Goal: Information Seeking & Learning: Find specific fact

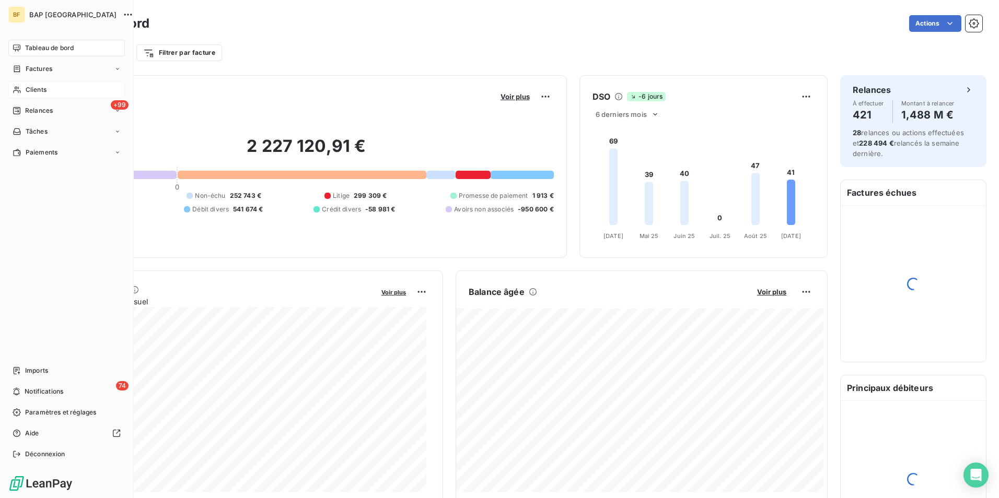
click at [20, 90] on icon at bounding box center [17, 90] width 9 height 8
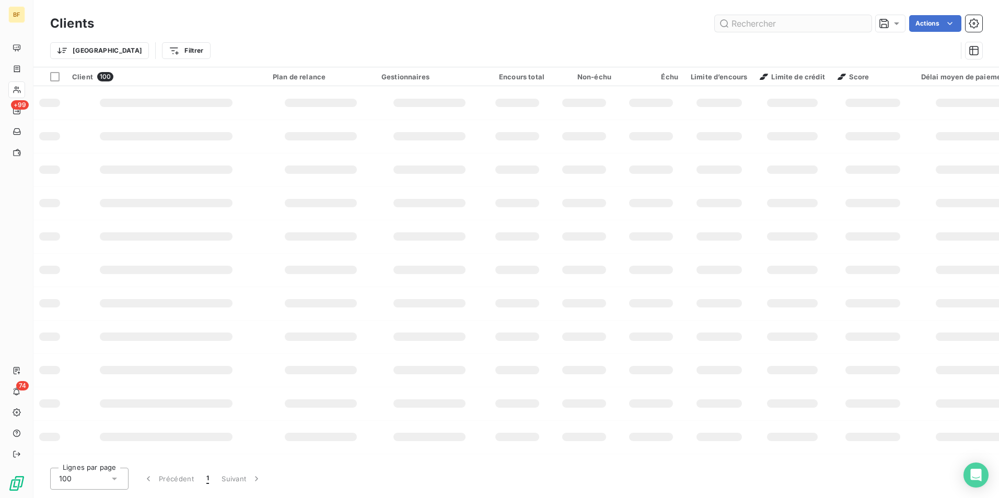
click at [821, 17] on input "text" at bounding box center [793, 23] width 157 height 17
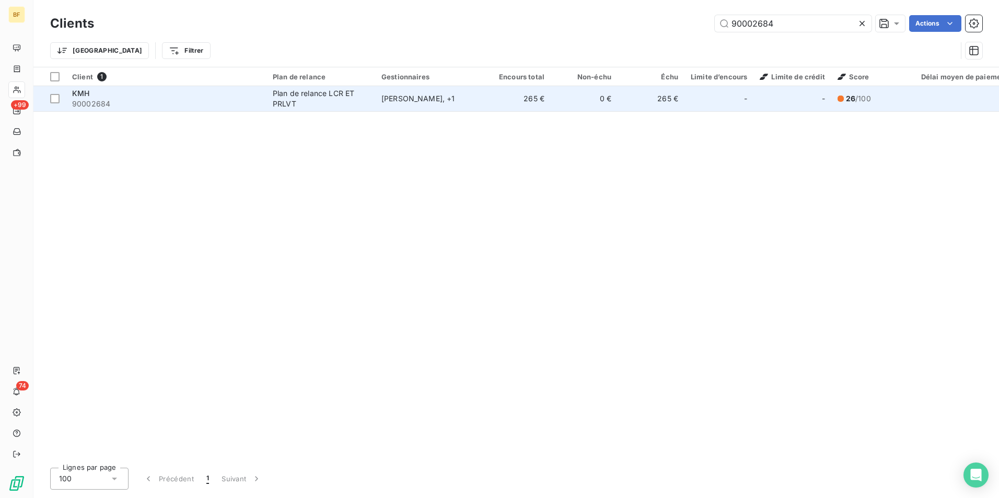
type input "90002684"
click at [115, 87] on td "KMH 90002684" at bounding box center [166, 98] width 201 height 25
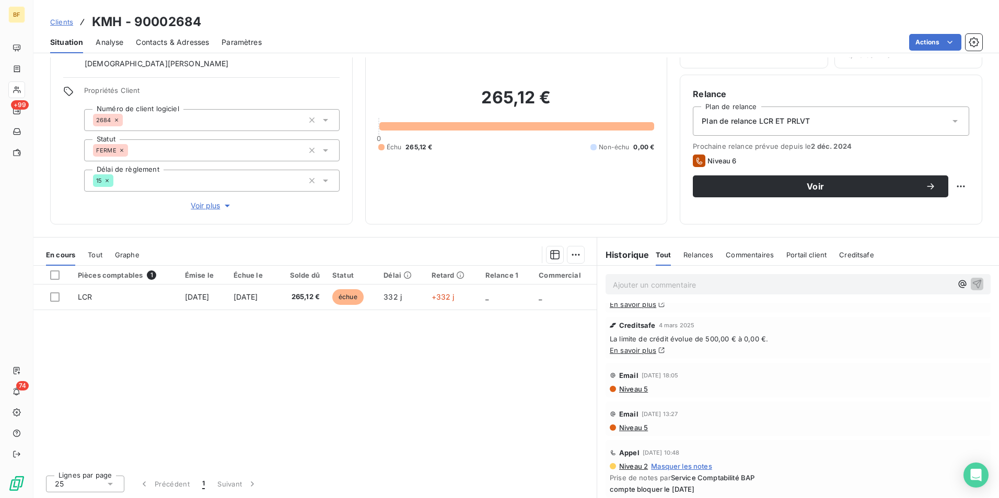
scroll to position [52, 0]
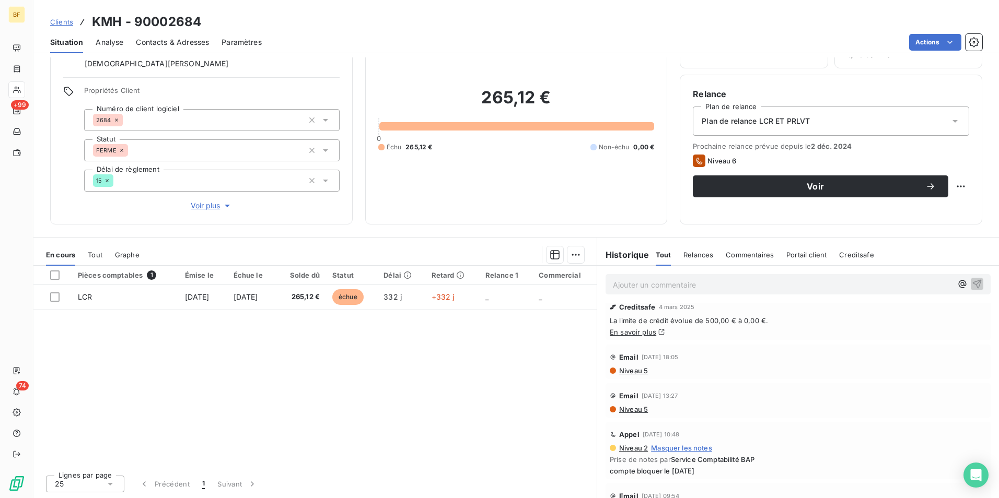
click at [636, 372] on span "Niveau 5" at bounding box center [633, 371] width 30 height 8
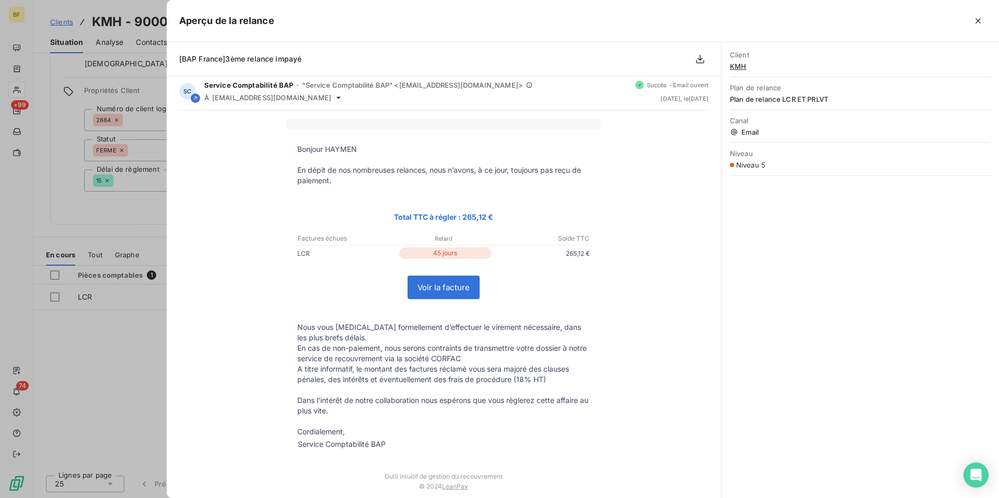
scroll to position [0, 0]
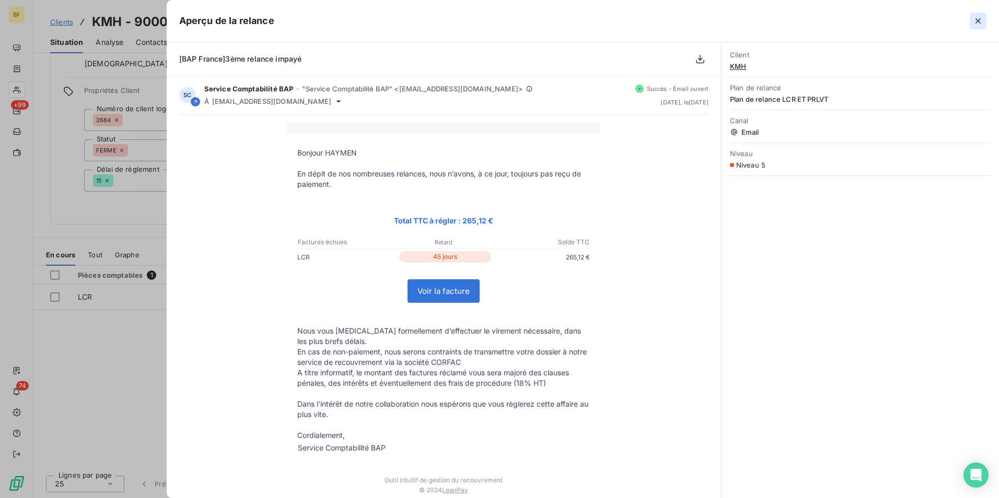
click at [974, 18] on icon "button" at bounding box center [978, 21] width 10 height 10
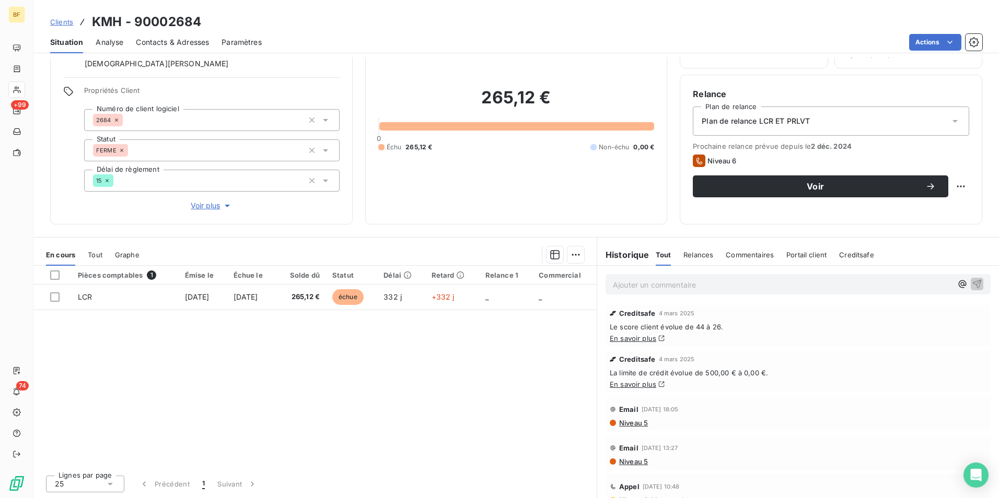
drag, startPoint x: 190, startPoint y: 44, endPoint x: 46, endPoint y: 46, distance: 143.1
click at [184, 45] on span "Contacts & Adresses" at bounding box center [172, 42] width 73 height 10
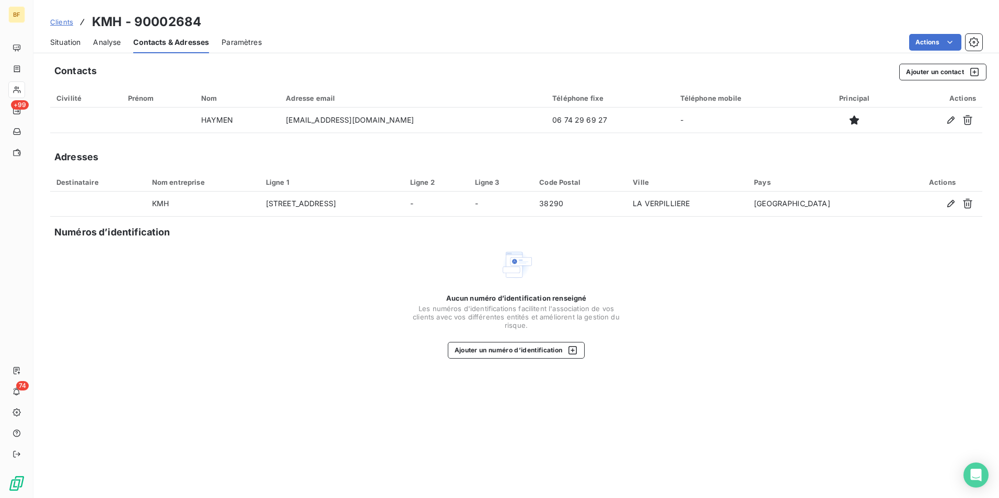
click at [61, 46] on span "Situation" at bounding box center [65, 42] width 30 height 10
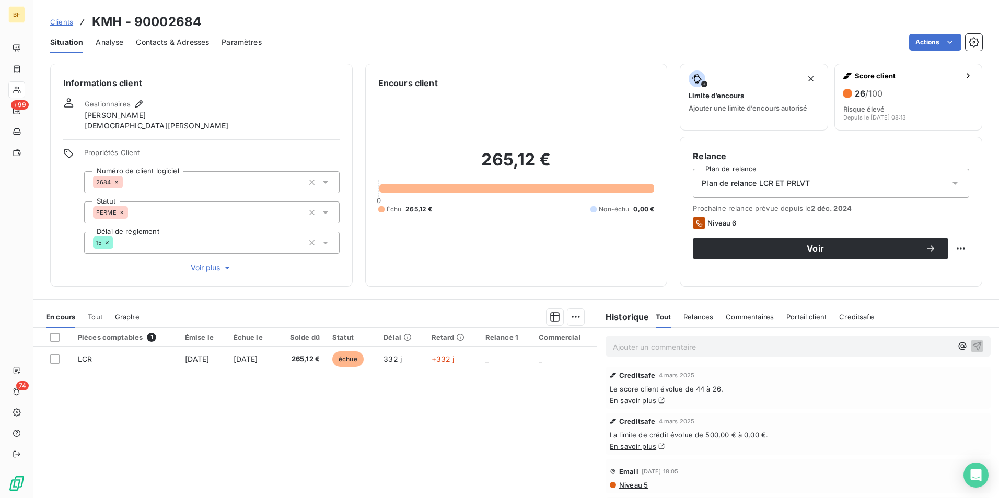
click at [150, 31] on div "Contacts & Adresses" at bounding box center [172, 42] width 73 height 22
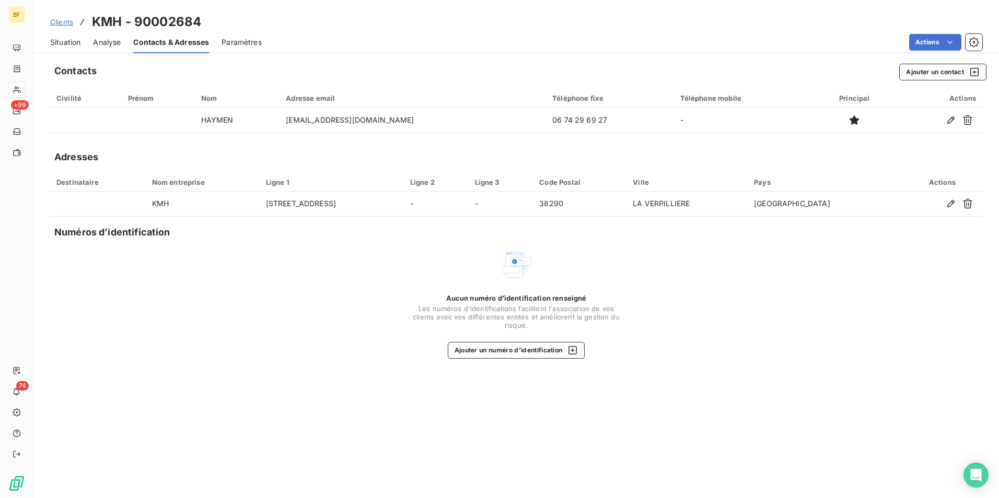
click at [70, 41] on span "Situation" at bounding box center [65, 42] width 30 height 10
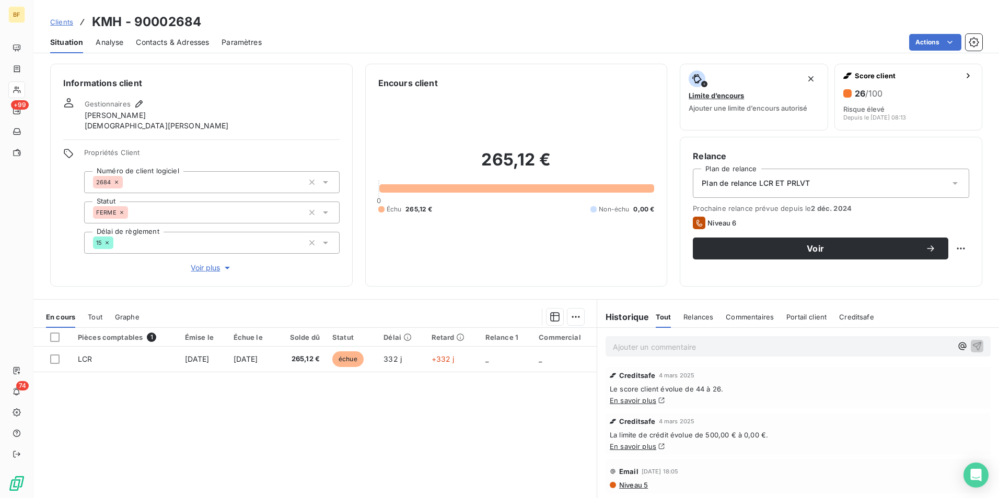
click at [166, 48] on div "Contacts & Adresses" at bounding box center [172, 42] width 73 height 22
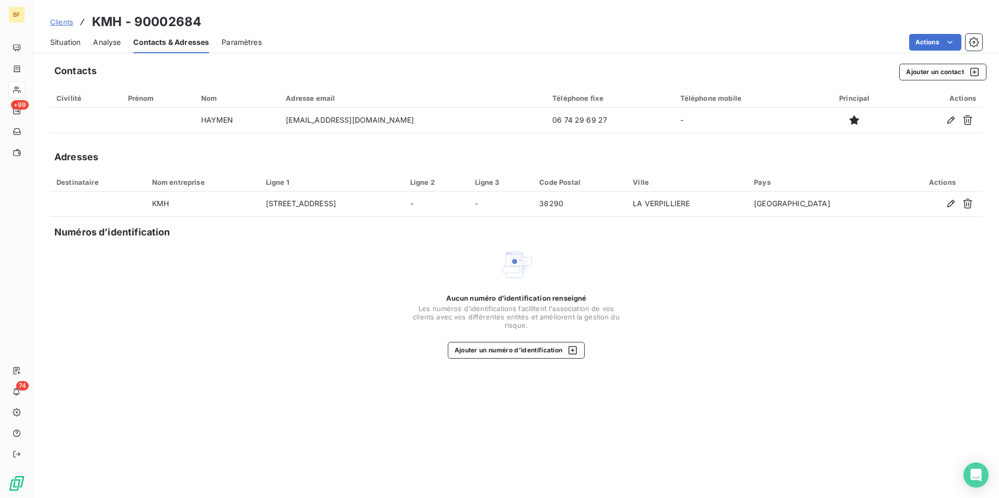
click at [72, 42] on span "Situation" at bounding box center [65, 42] width 30 height 10
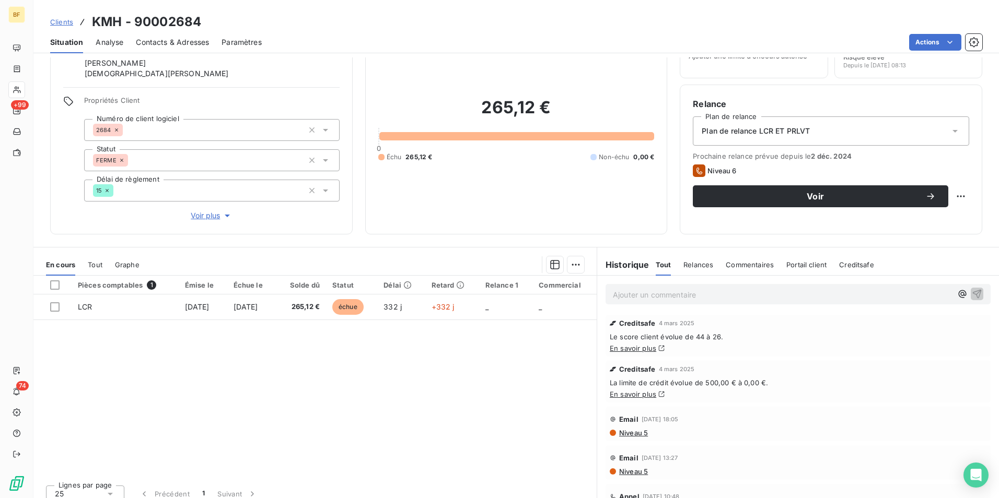
click at [181, 38] on span "Contacts & Adresses" at bounding box center [172, 42] width 73 height 10
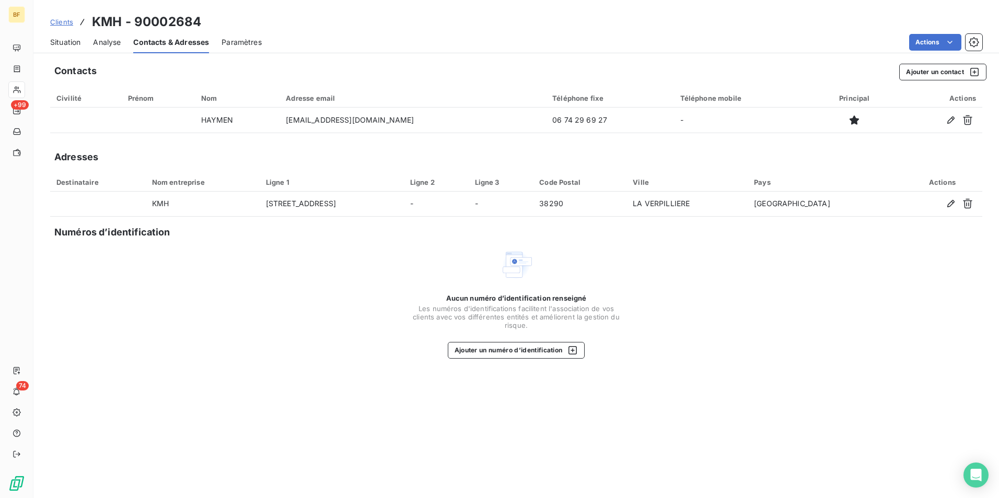
click at [61, 40] on span "Situation" at bounding box center [65, 42] width 30 height 10
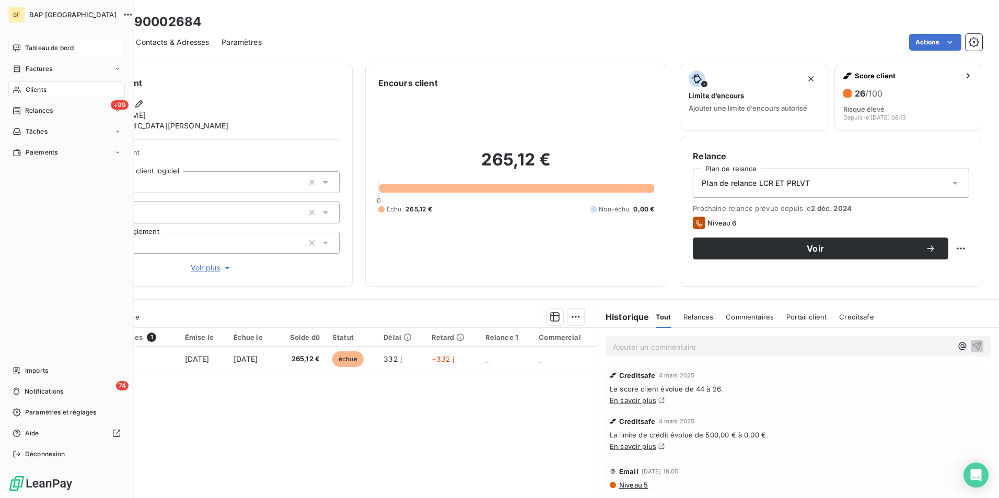
click at [31, 41] on div "Tableau de bord" at bounding box center [66, 48] width 116 height 17
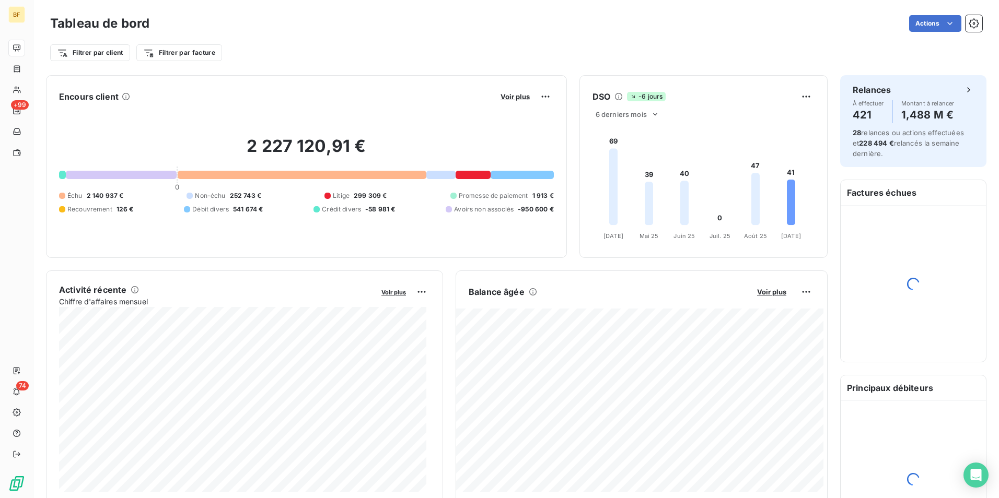
click at [245, 31] on div "Actions" at bounding box center [572, 23] width 820 height 17
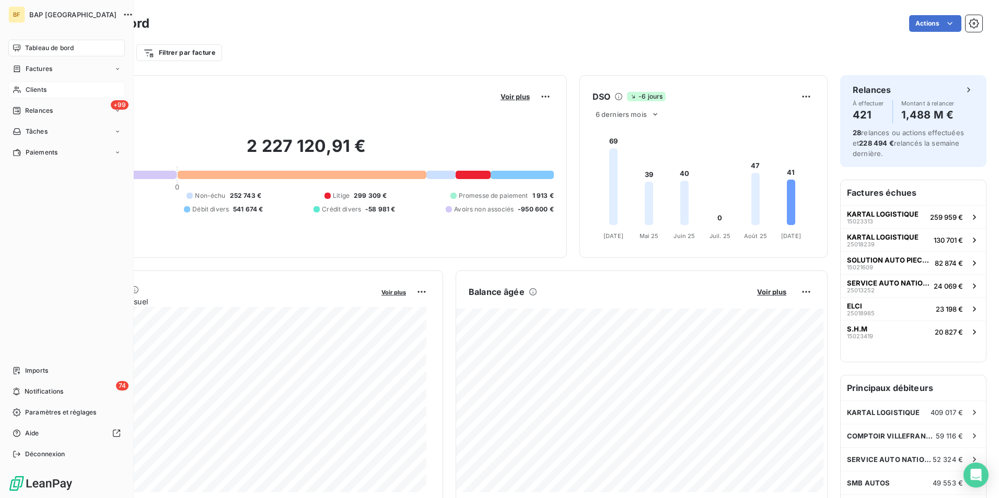
click at [23, 89] on div "Clients" at bounding box center [66, 89] width 116 height 17
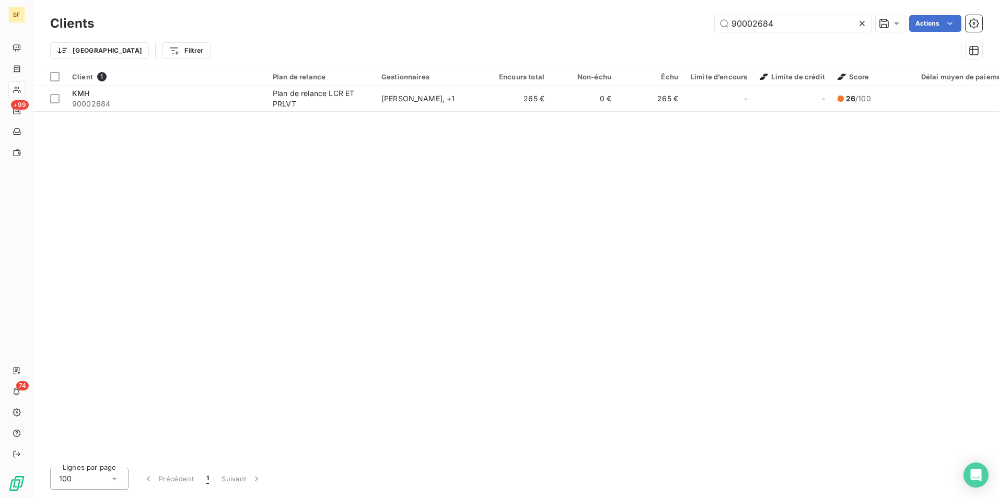
drag, startPoint x: 781, startPoint y: 20, endPoint x: 687, endPoint y: 20, distance: 94.0
click at [687, 20] on div "90002684 Actions" at bounding box center [545, 23] width 876 height 17
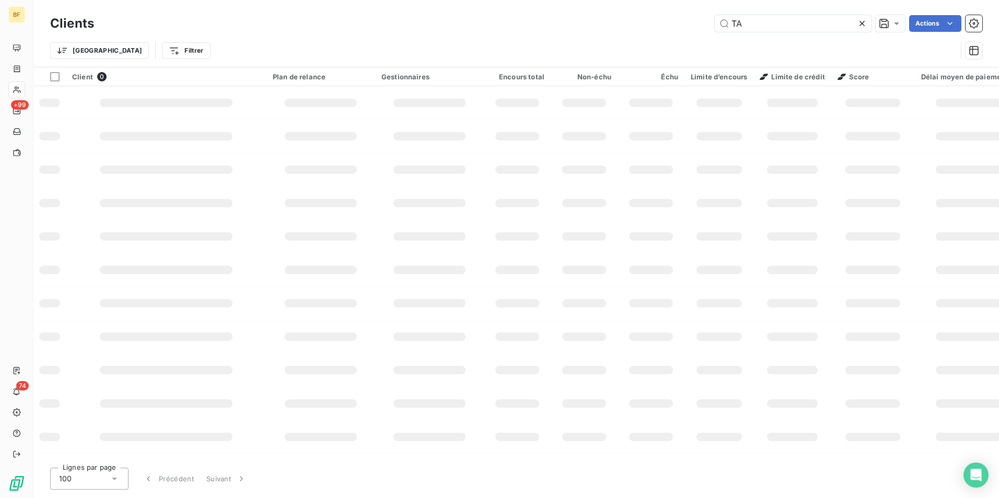
type input "T"
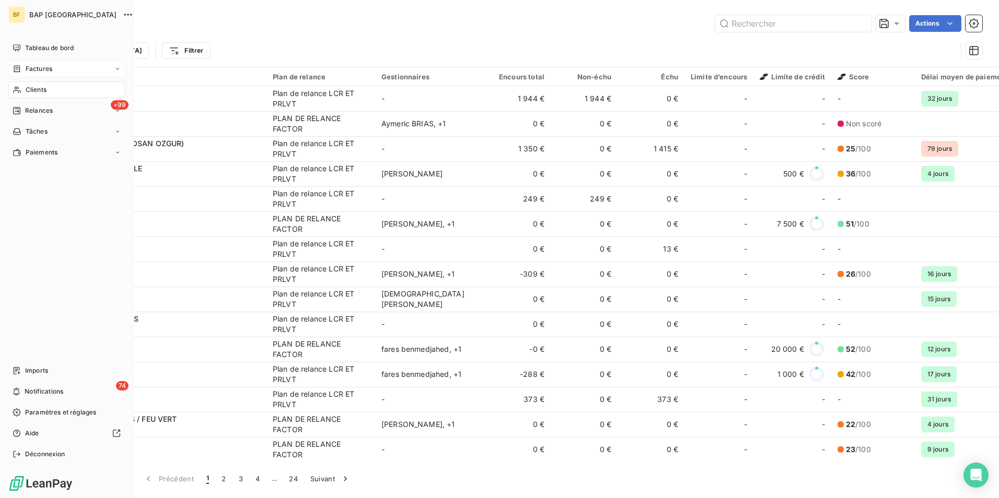
click at [42, 67] on span "Factures" at bounding box center [39, 68] width 27 height 9
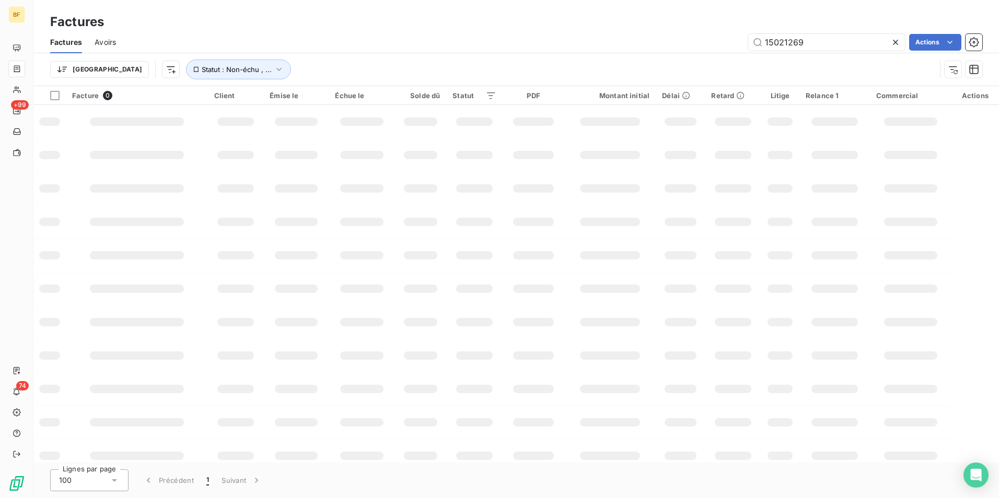
drag, startPoint x: 821, startPoint y: 36, endPoint x: 733, endPoint y: 31, distance: 87.9
click at [733, 31] on div "Factures Factures Avoirs 15021269 Actions Trier Statut : Non-échu , ..." at bounding box center [515, 43] width 965 height 86
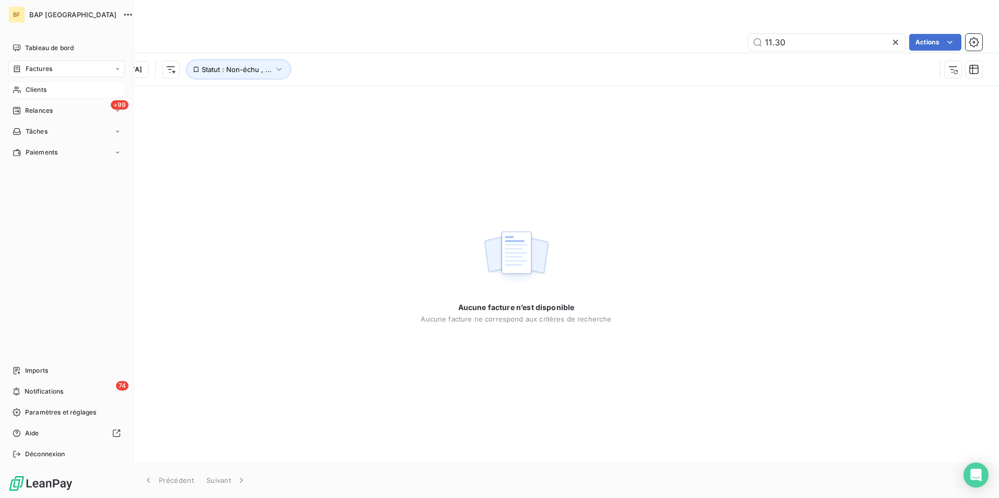
type input "11.30"
click at [21, 90] on icon at bounding box center [17, 90] width 9 height 8
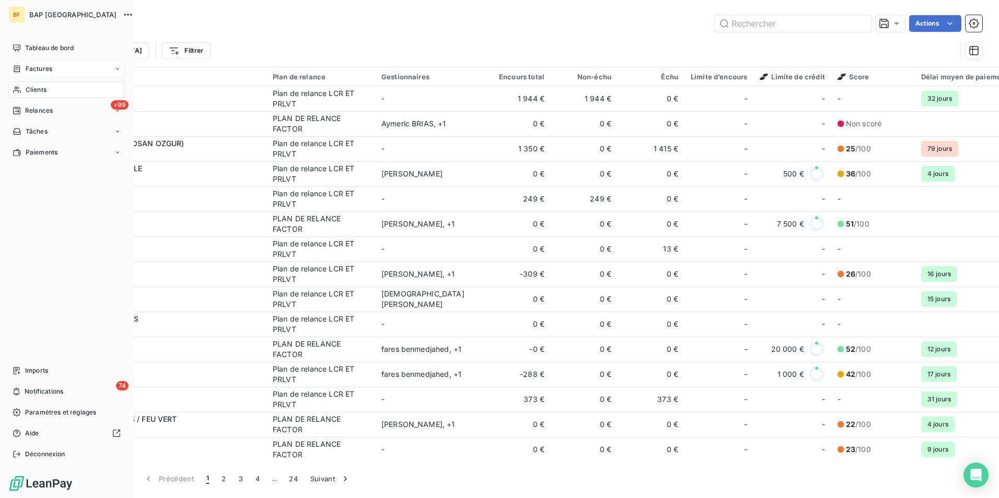
click at [40, 85] on span "Clients" at bounding box center [36, 89] width 21 height 9
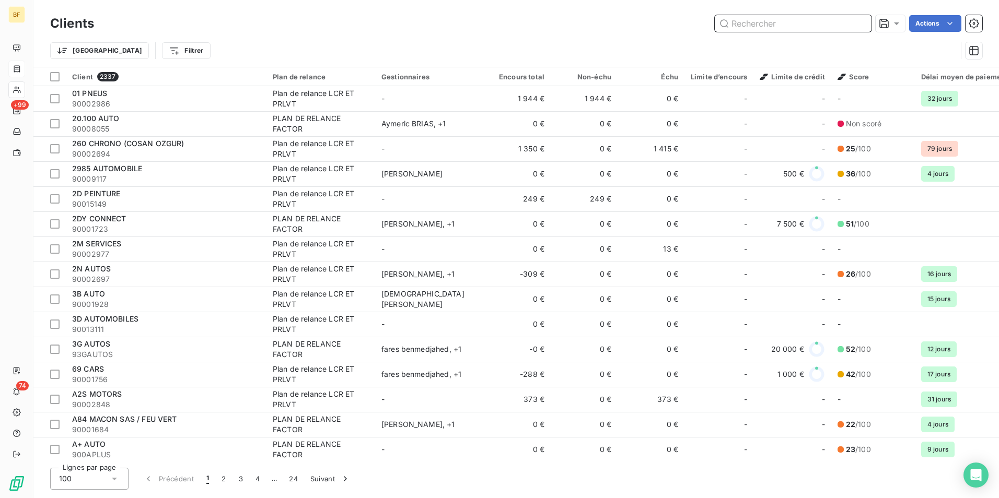
click at [761, 25] on input "text" at bounding box center [793, 23] width 157 height 17
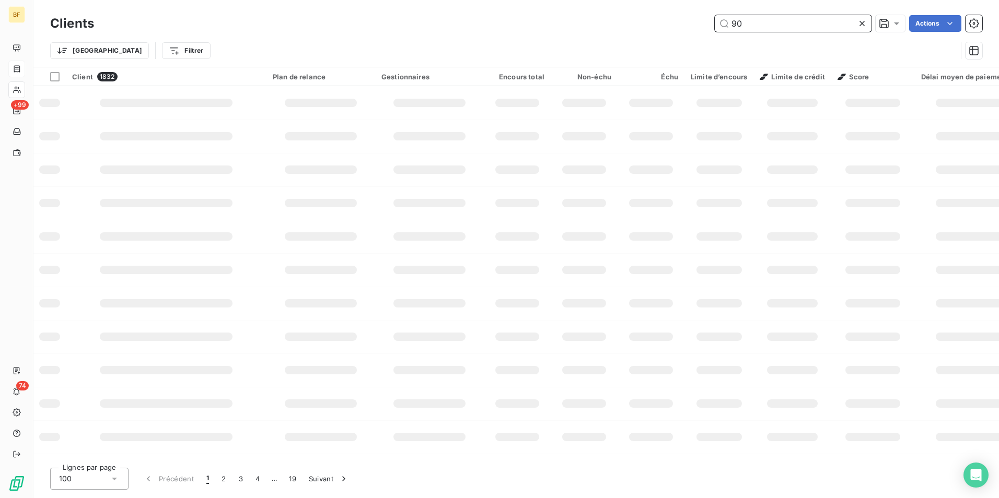
type input "9"
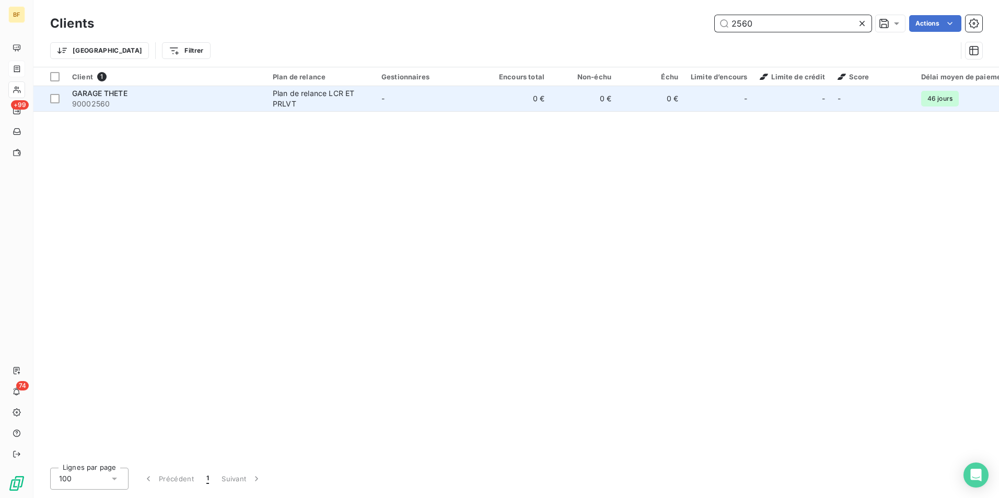
type input "2560"
click at [206, 99] on span "90002560" at bounding box center [166, 104] width 188 height 10
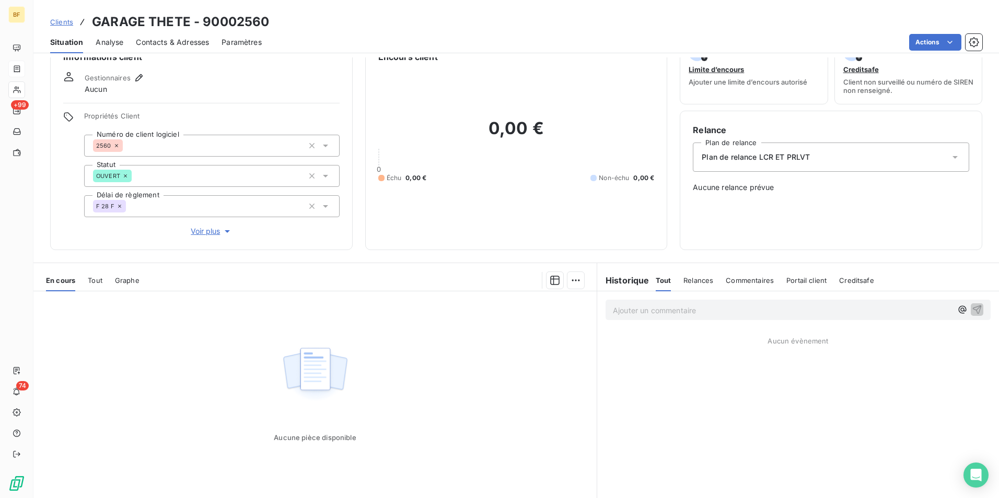
scroll to position [52, 0]
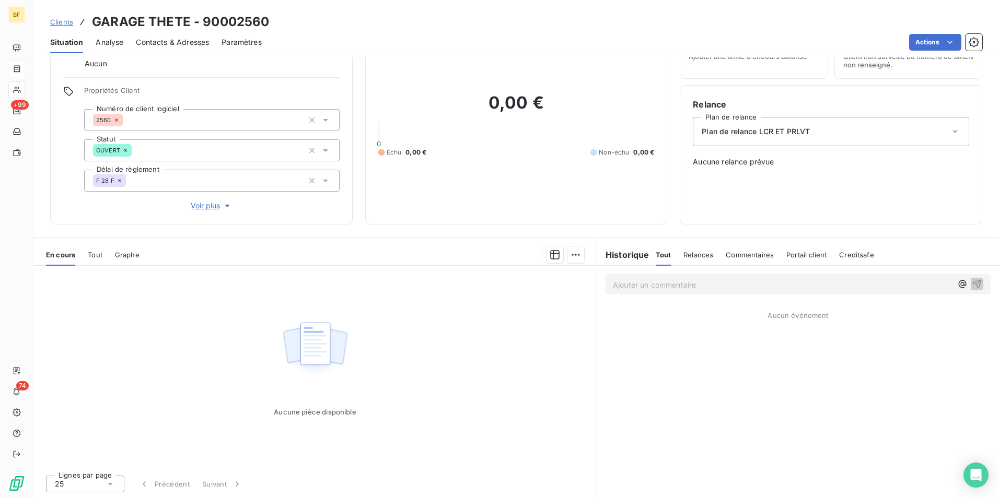
click at [99, 255] on span "Tout" at bounding box center [95, 255] width 15 height 8
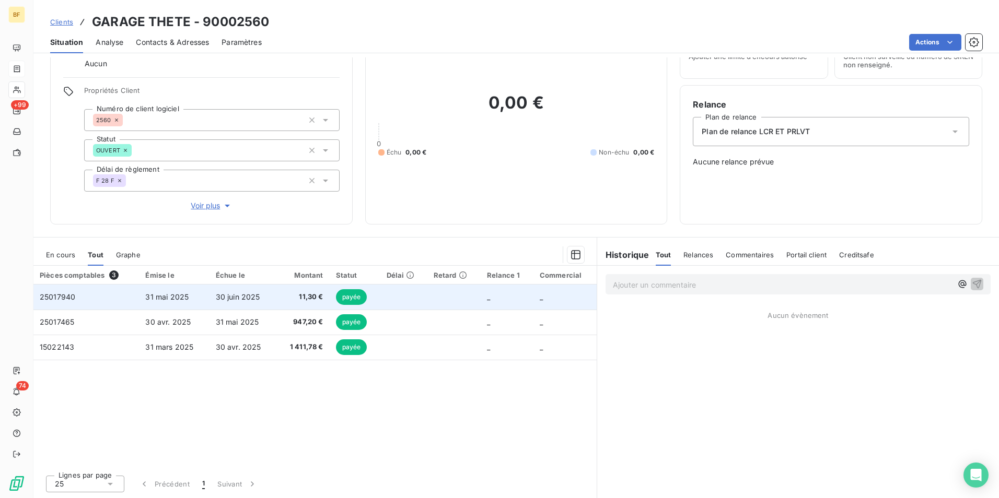
click at [270, 301] on td "30 juin 2025" at bounding box center [242, 297] width 67 height 25
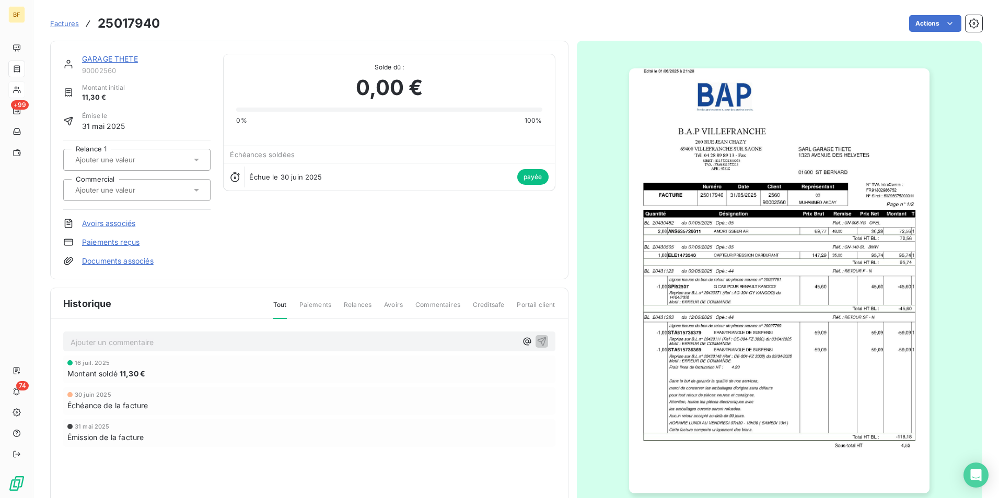
click at [742, 291] on img "button" at bounding box center [779, 280] width 300 height 425
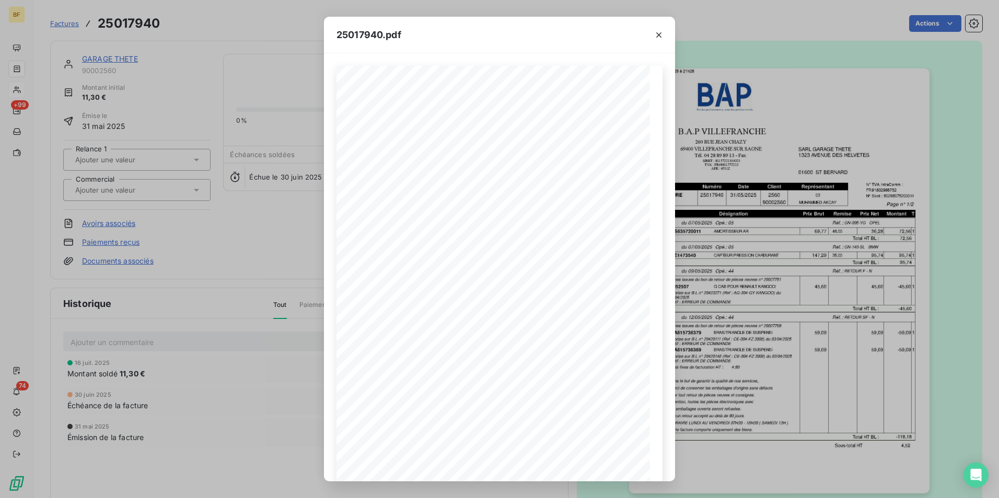
drag, startPoint x: 657, startPoint y: 37, endPoint x: 556, endPoint y: 35, distance: 101.4
click at [655, 37] on icon "button" at bounding box center [658, 35] width 10 height 10
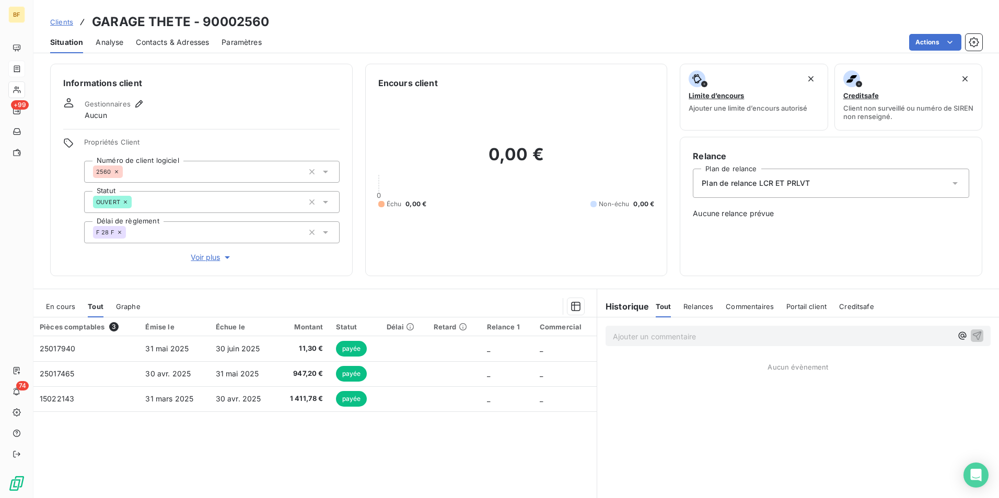
click at [180, 49] on div "Contacts & Adresses" at bounding box center [172, 42] width 73 height 22
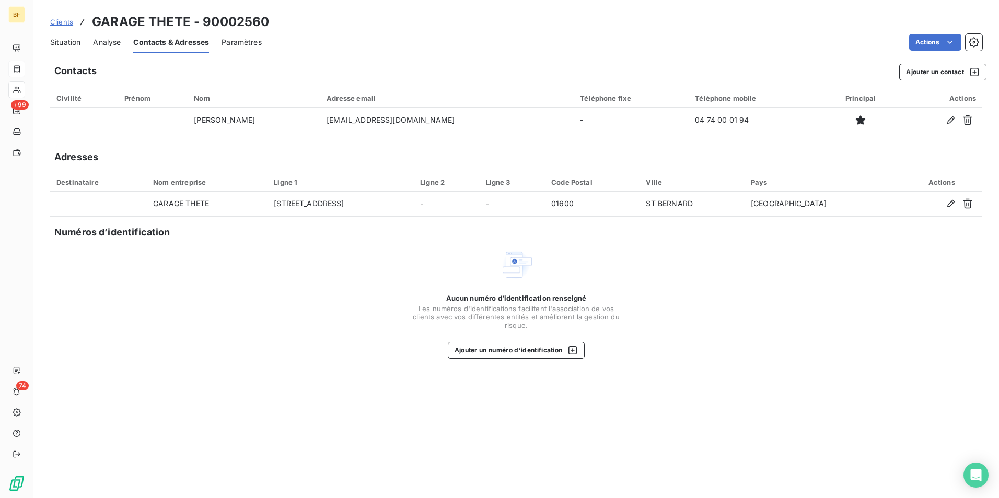
click at [60, 40] on span "Situation" at bounding box center [65, 42] width 30 height 10
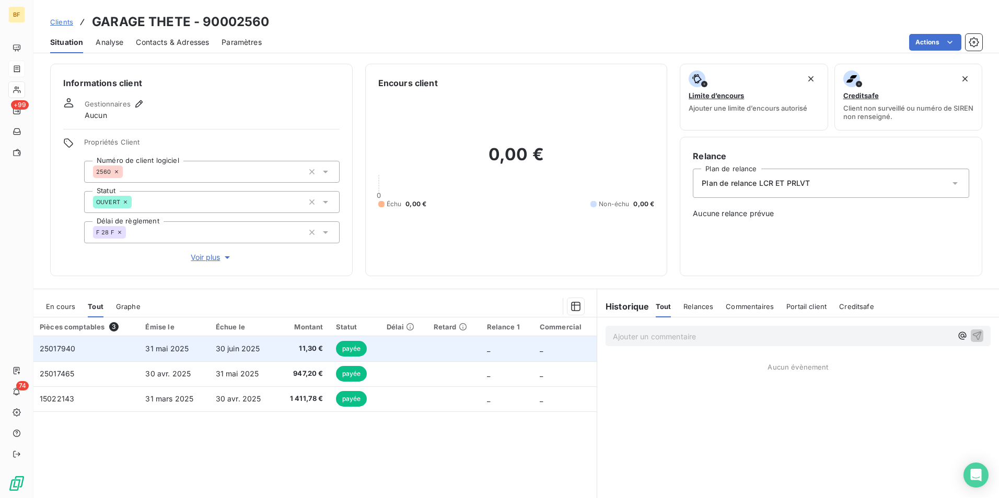
click at [306, 343] on td "11,30 €" at bounding box center [302, 348] width 53 height 25
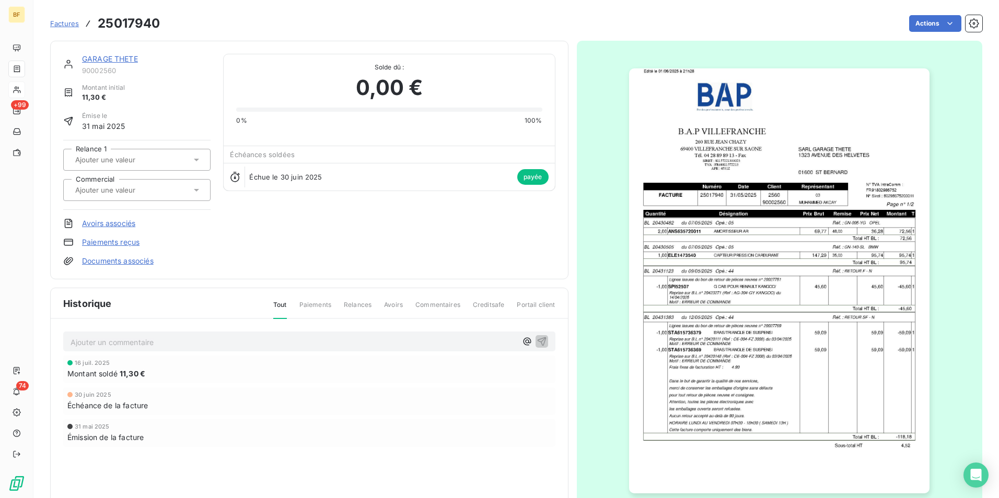
click at [753, 316] on img "button" at bounding box center [779, 280] width 300 height 425
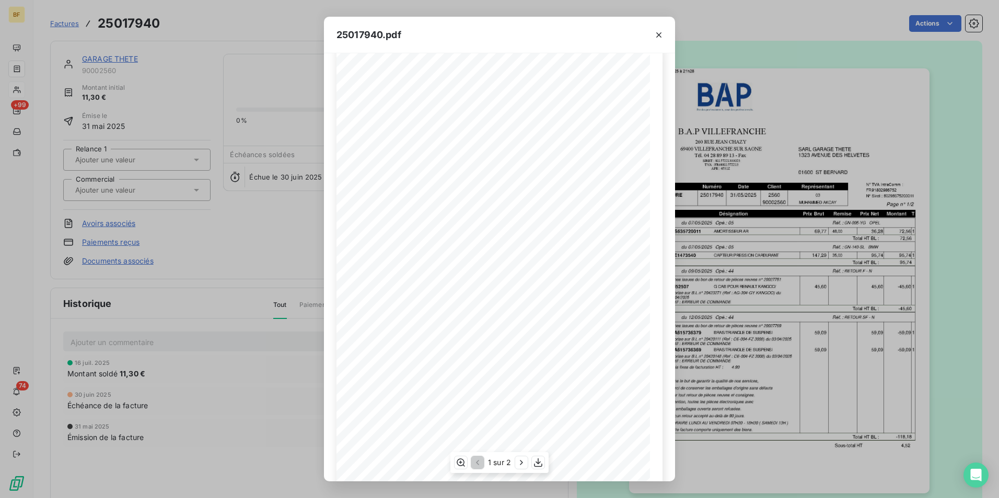
scroll to position [40, 0]
click at [540, 461] on icon "button" at bounding box center [538, 463] width 10 height 10
drag, startPoint x: 212, startPoint y: 34, endPoint x: 153, endPoint y: 41, distance: 59.4
click at [212, 34] on div "25017940.pdf B.A.P VILLEFRANCHE SARL GARAGE THETE [STREET_ADDRESS][GEOGRAPHIC_D…" at bounding box center [499, 249] width 999 height 498
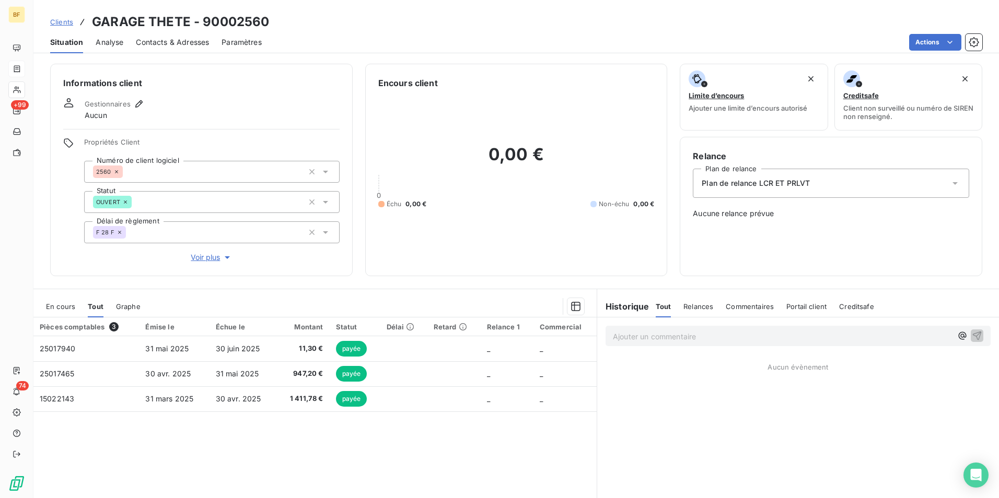
click at [191, 46] on span "Contacts & Adresses" at bounding box center [172, 42] width 73 height 10
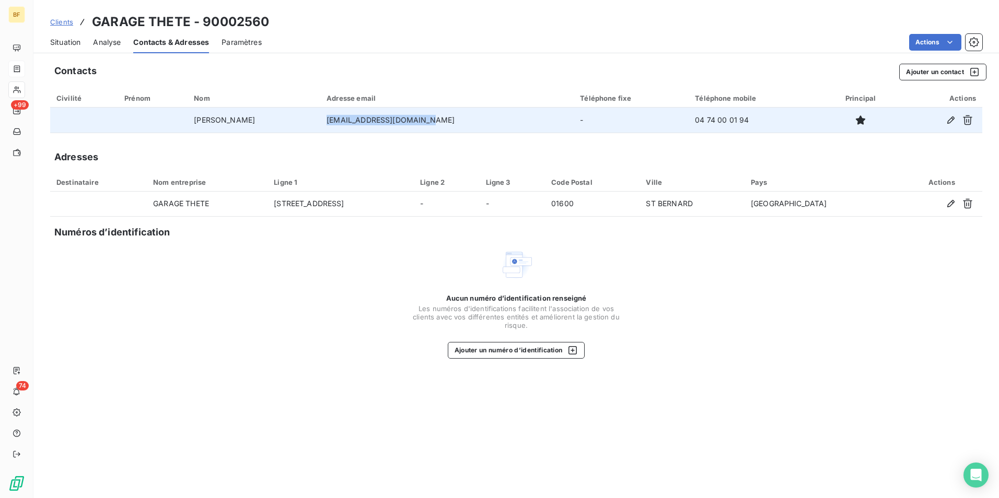
drag, startPoint x: 441, startPoint y: 118, endPoint x: 348, endPoint y: 123, distance: 93.6
click at [348, 123] on td "[EMAIL_ADDRESS][DOMAIN_NAME]" at bounding box center [446, 120] width 253 height 25
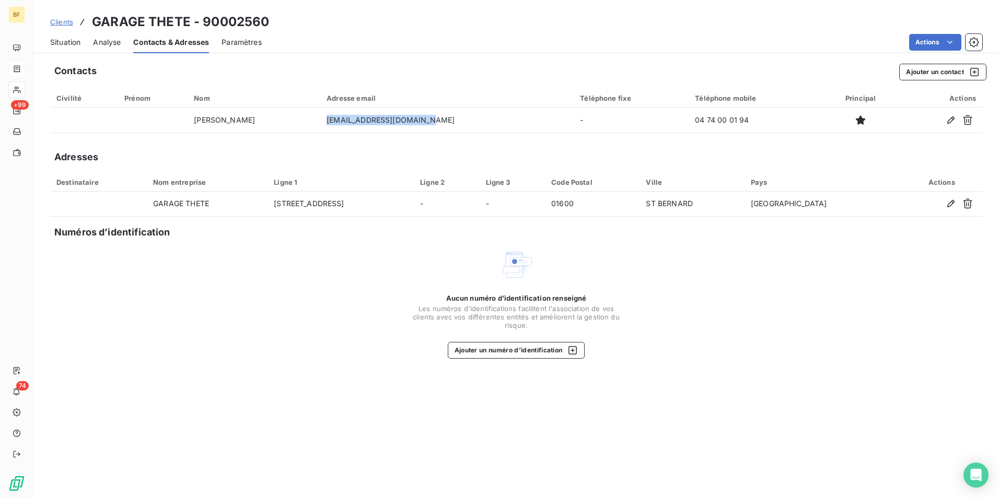
copy td "[EMAIL_ADDRESS][DOMAIN_NAME]"
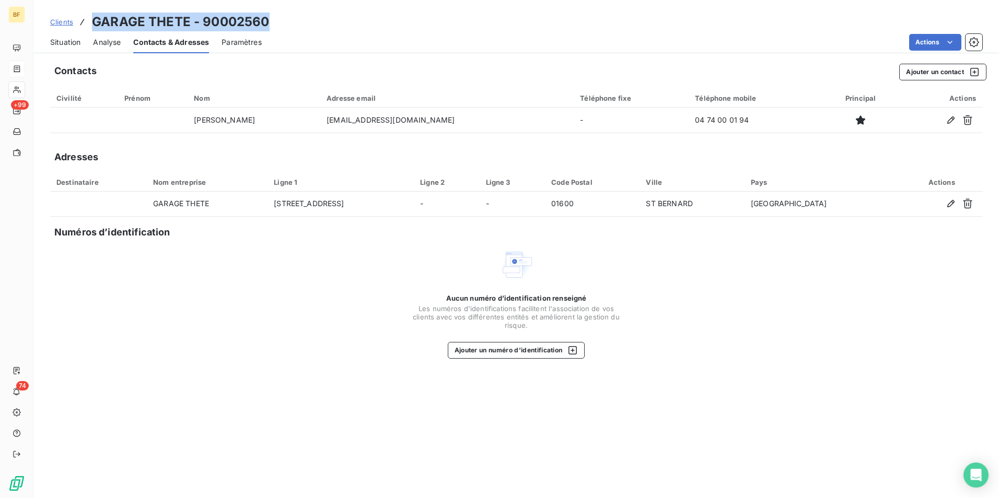
drag, startPoint x: 284, startPoint y: 22, endPoint x: 84, endPoint y: 30, distance: 200.2
click at [84, 30] on div "Clients GARAGE THETE - 90002560" at bounding box center [515, 22] width 965 height 19
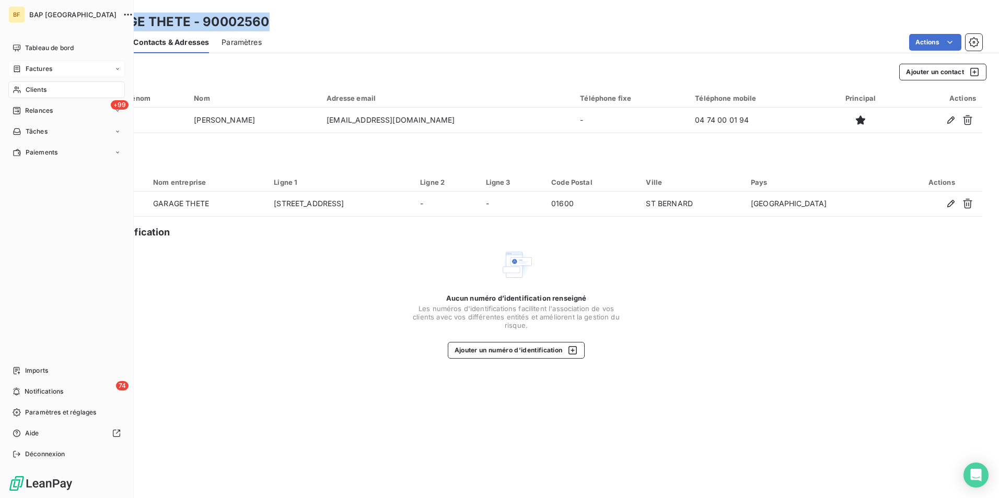
copy h3 "GARAGE THETE - 90002560"
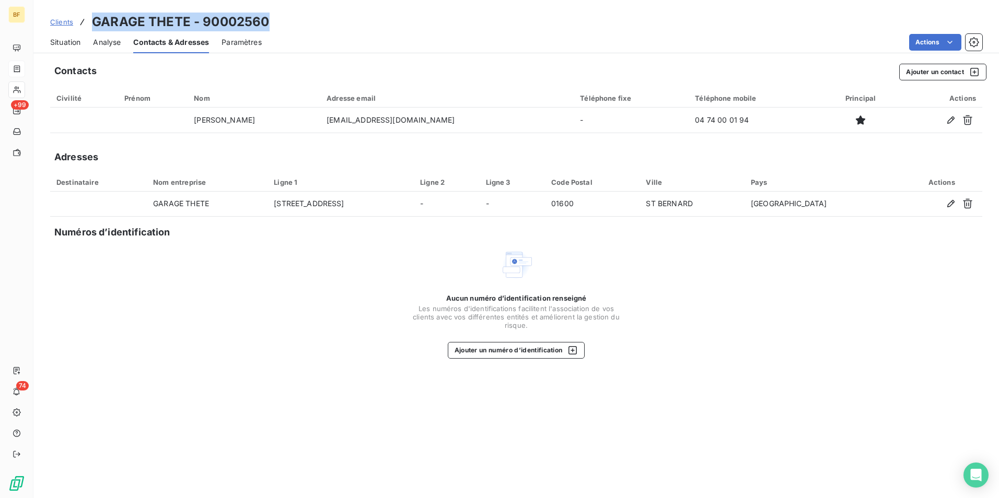
click at [83, 40] on div "Situation Analyse Contacts & Adresses Paramètres Actions" at bounding box center [515, 42] width 965 height 22
click at [77, 43] on span "Situation" at bounding box center [65, 42] width 30 height 10
